Goal: Register for event/course

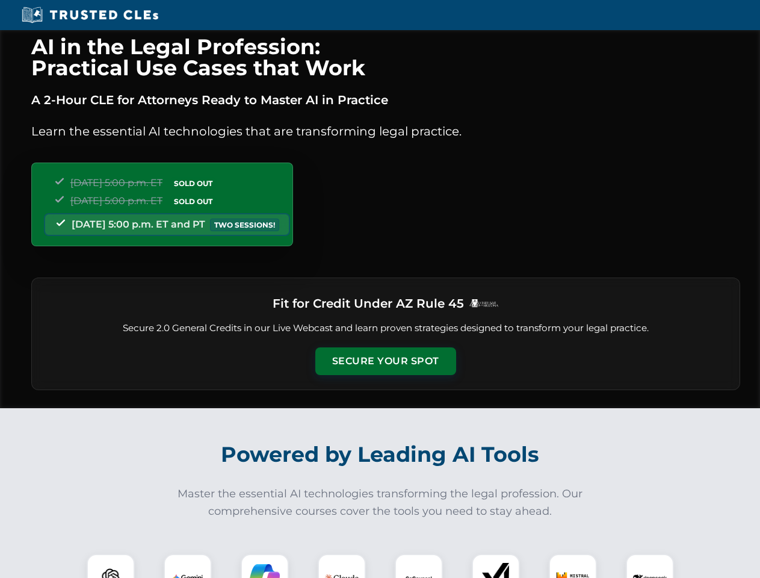
click at [385, 361] on button "Secure Your Spot" at bounding box center [385, 361] width 141 height 28
click at [111, 566] on img at bounding box center [110, 577] width 35 height 35
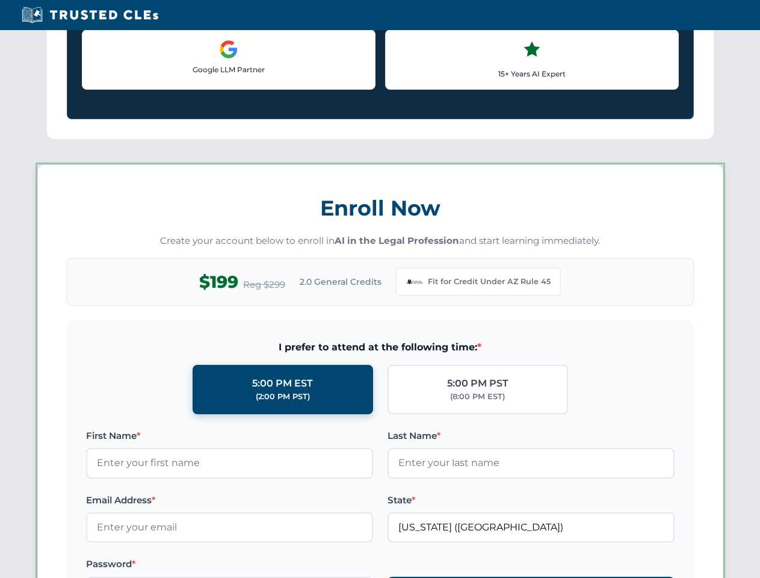
click at [265, 566] on label "Password *" at bounding box center [229, 564] width 287 height 14
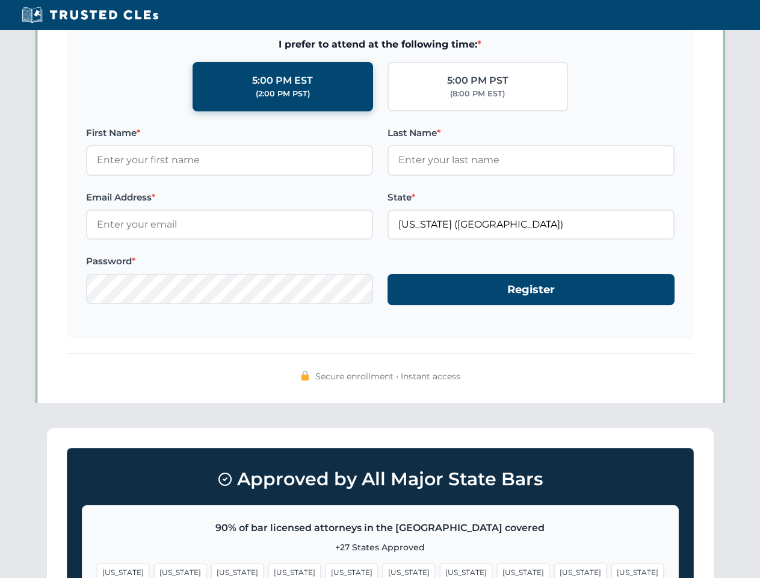
click at [554, 566] on span "[US_STATE]" at bounding box center [580, 571] width 52 height 17
